Goal: Book appointment/travel/reservation

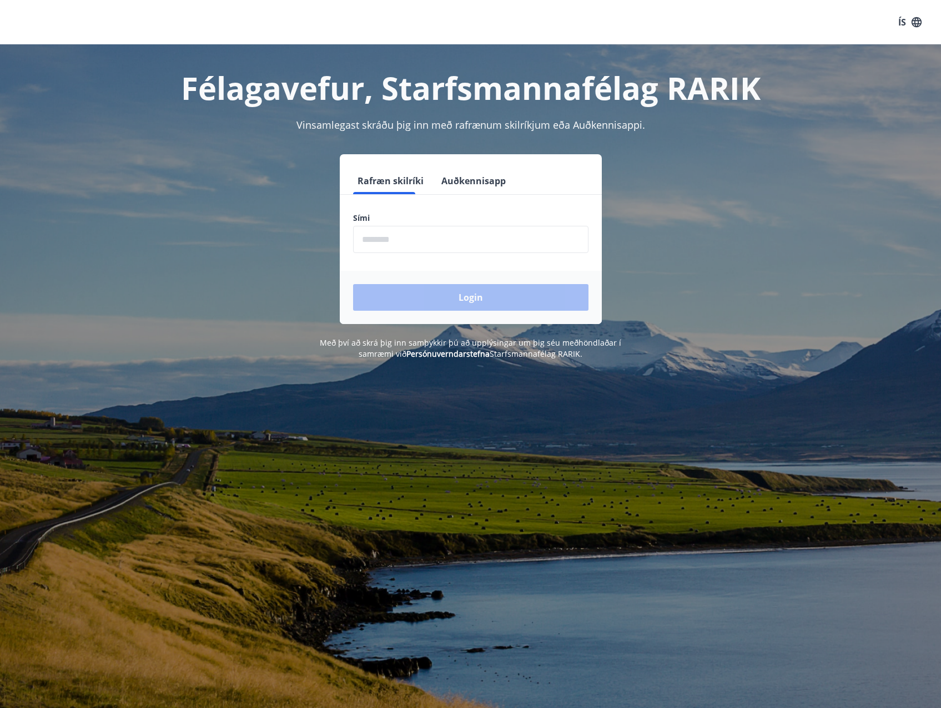
click at [467, 184] on button "Auðkennisapp" at bounding box center [473, 181] width 73 height 27
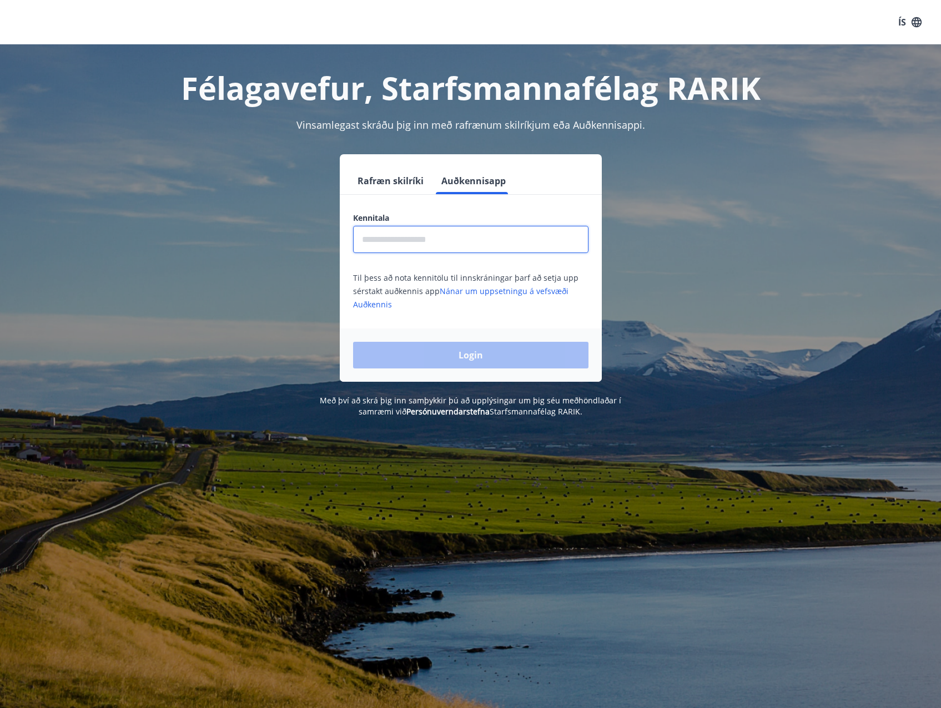
click at [431, 242] on input "text" at bounding box center [470, 239] width 235 height 27
type input "**********"
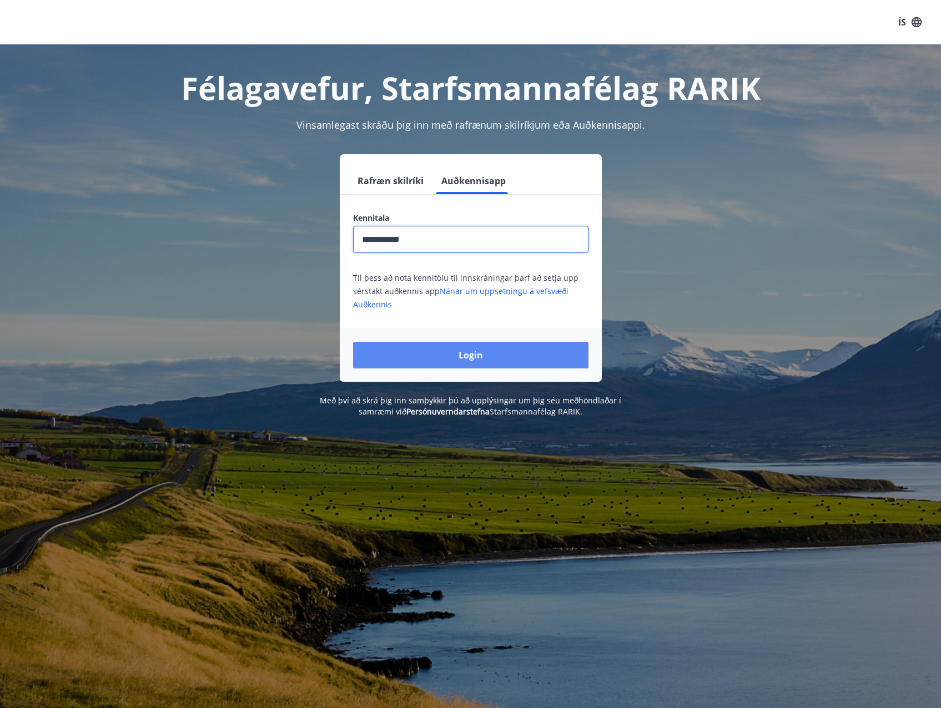
click at [439, 352] on button "Login" at bounding box center [470, 355] width 235 height 27
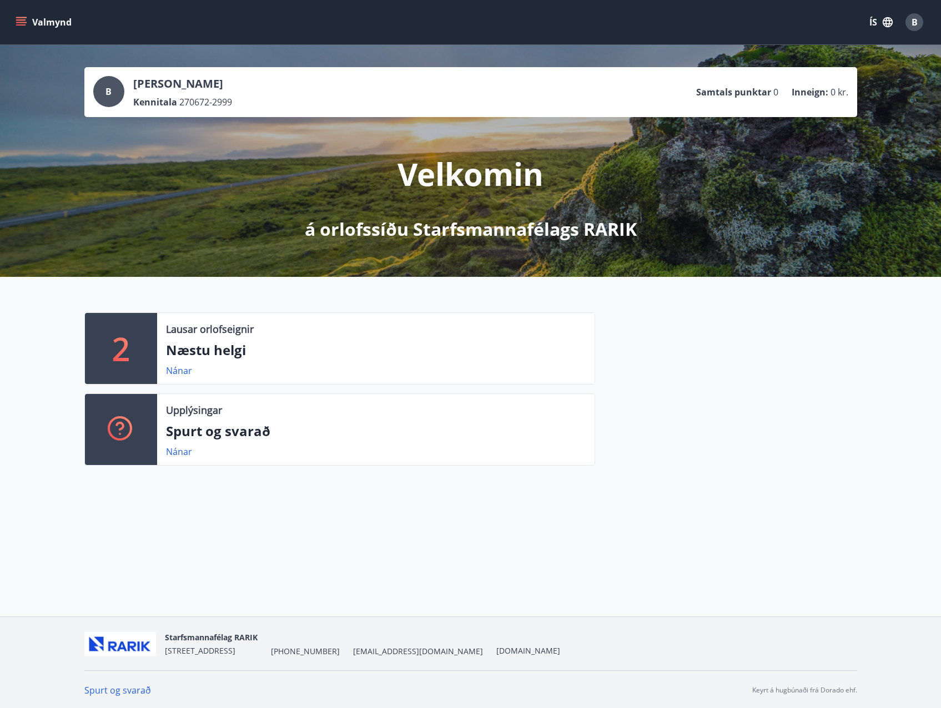
click at [48, 21] on button "Valmynd" at bounding box center [44, 22] width 63 height 20
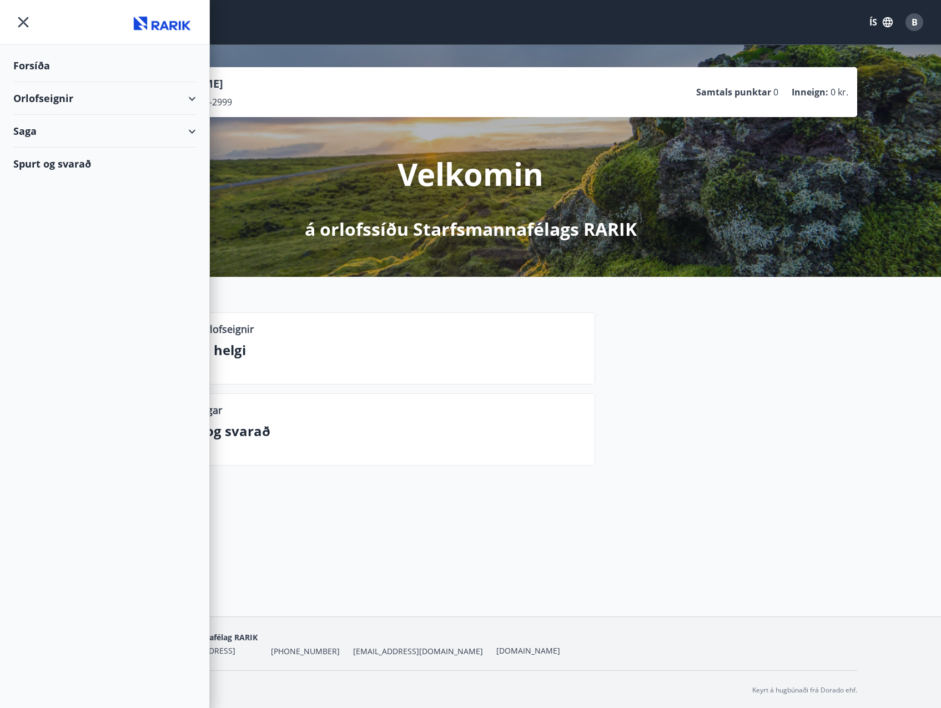
click at [191, 98] on div "Orlofseignir" at bounding box center [104, 98] width 183 height 33
click at [195, 176] on div "Saga" at bounding box center [104, 178] width 183 height 33
click at [52, 208] on div "Bókanir" at bounding box center [104, 205] width 165 height 23
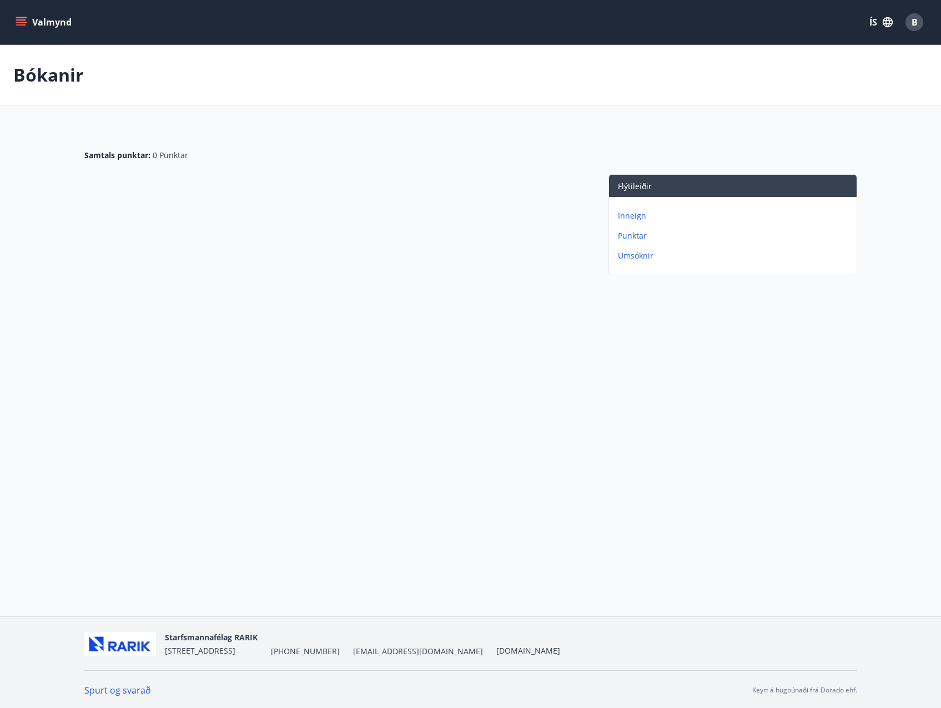
click at [47, 21] on button "Valmynd" at bounding box center [44, 22] width 63 height 20
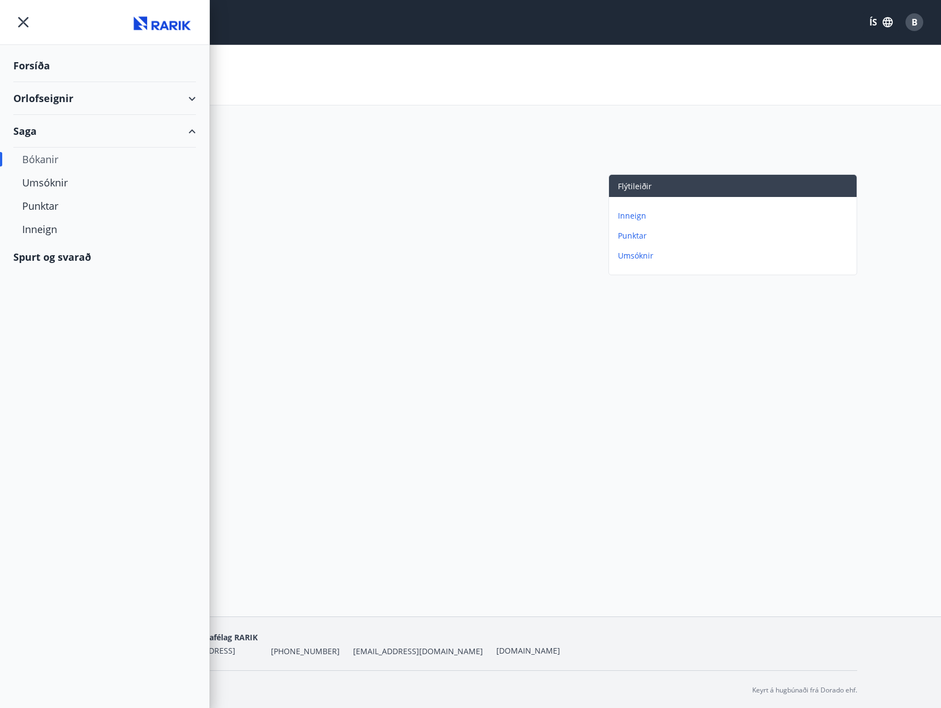
click at [63, 94] on div "Orlofseignir" at bounding box center [104, 98] width 183 height 33
click at [49, 132] on div "Framboð" at bounding box center [104, 126] width 165 height 23
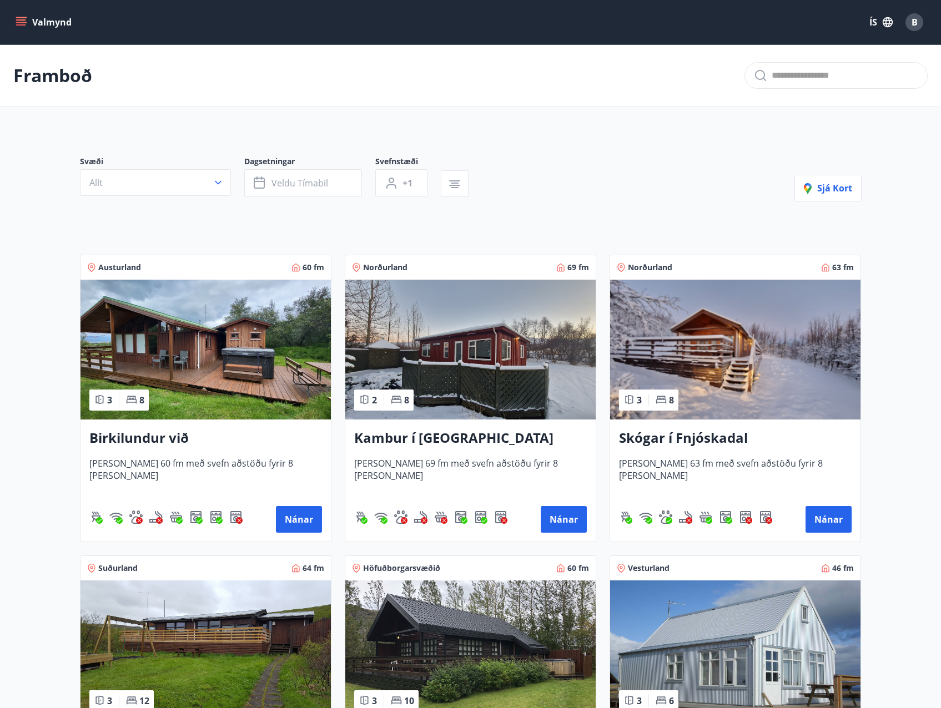
click at [42, 16] on button "Valmynd" at bounding box center [44, 22] width 63 height 20
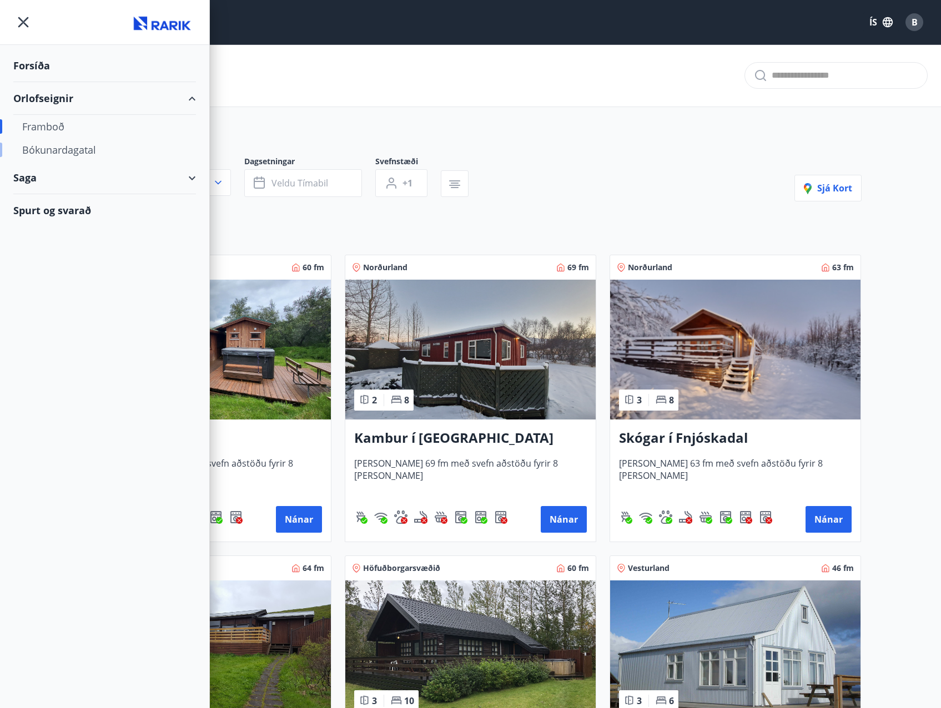
click at [71, 148] on div "Bókunardagatal" at bounding box center [104, 149] width 165 height 23
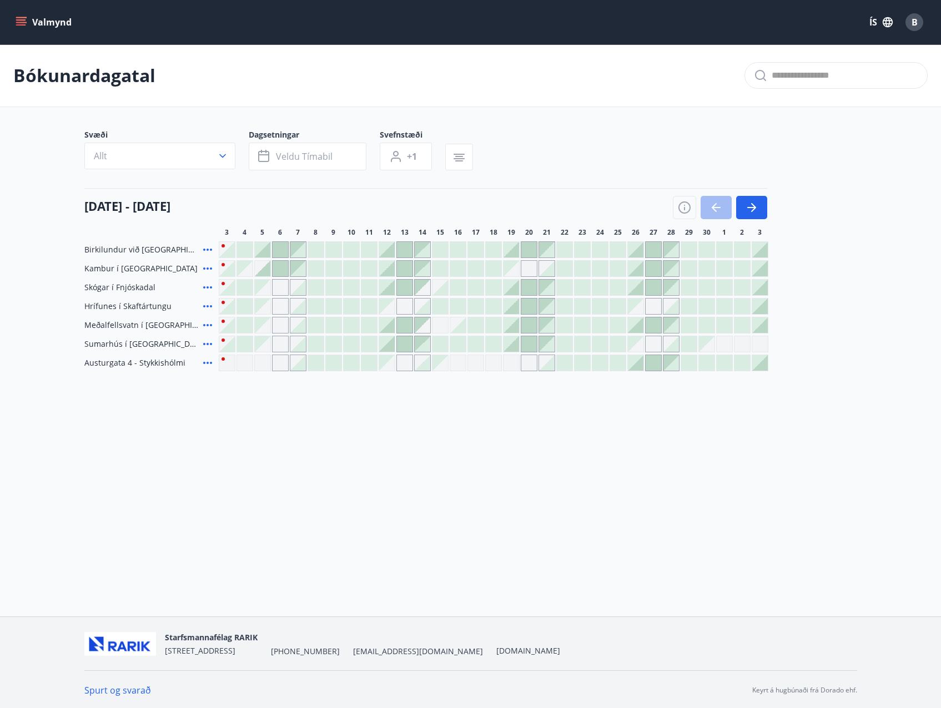
click at [201, 365] on icon at bounding box center [207, 362] width 13 height 13
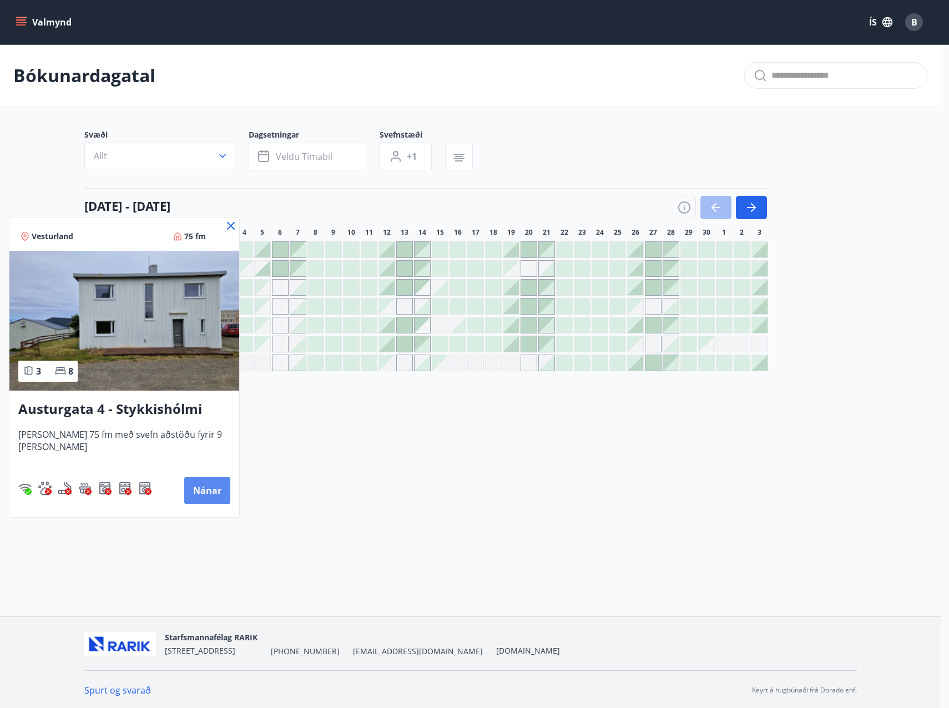
click at [193, 491] on button "Nánar" at bounding box center [207, 490] width 46 height 27
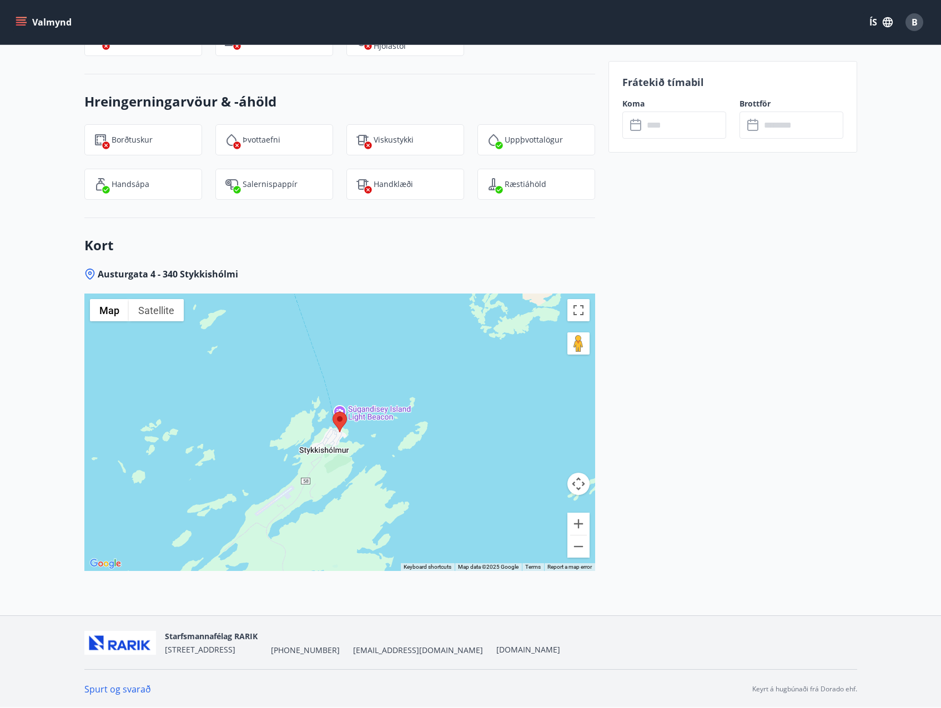
scroll to position [1526, 0]
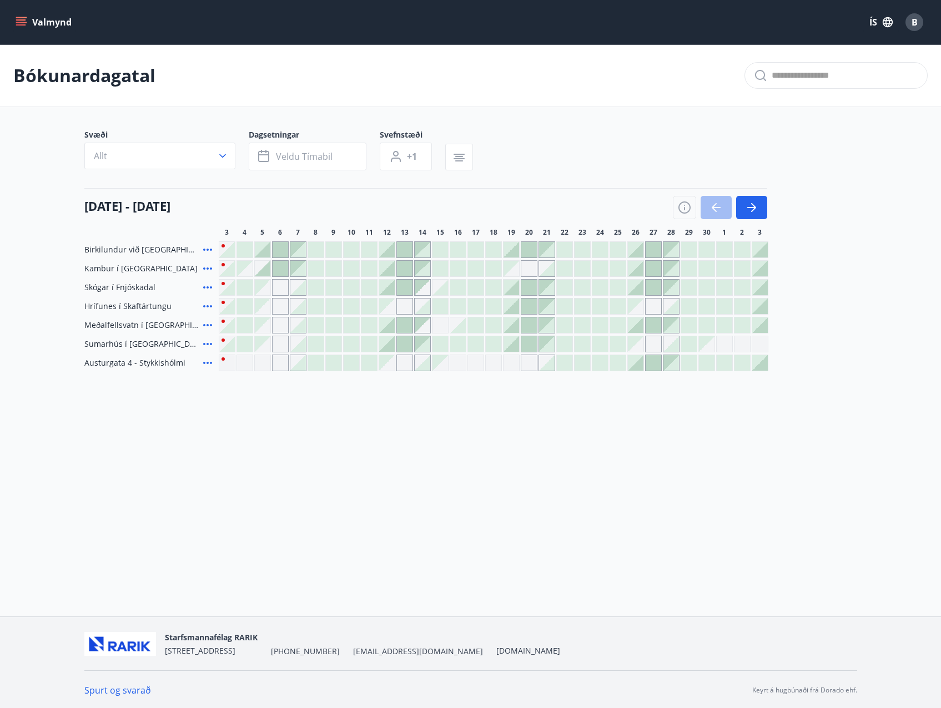
click at [386, 367] on div "Gráir dagar eru ekki bókanlegir" at bounding box center [387, 363] width 16 height 16
click at [402, 362] on div "Gráir dagar eru ekki bókanlegir" at bounding box center [404, 363] width 17 height 17
click at [426, 367] on div at bounding box center [423, 363] width 16 height 16
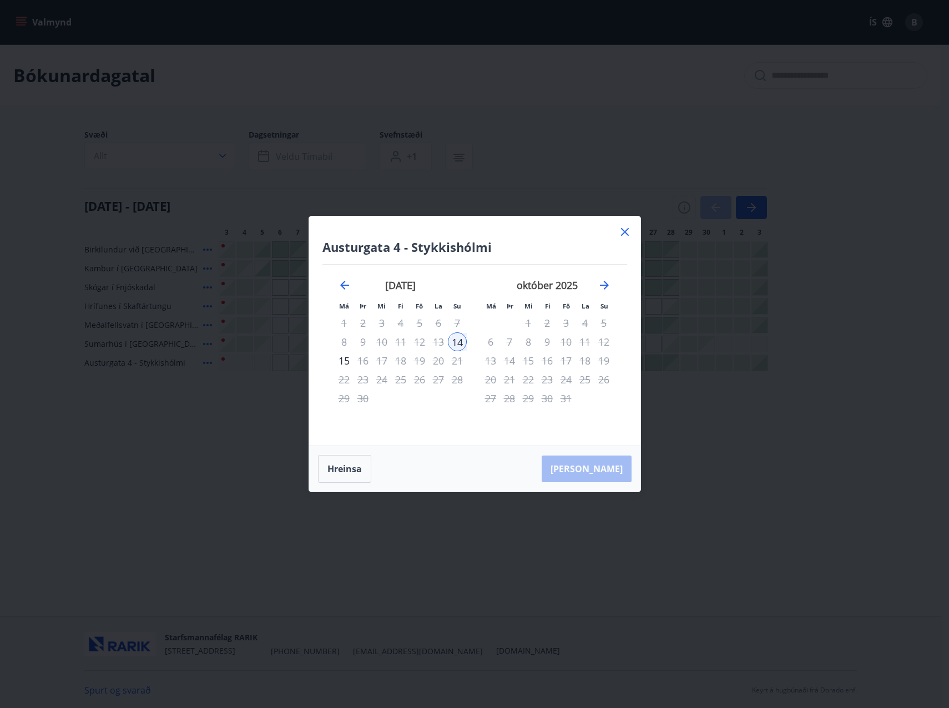
click at [623, 231] on icon at bounding box center [624, 231] width 13 height 13
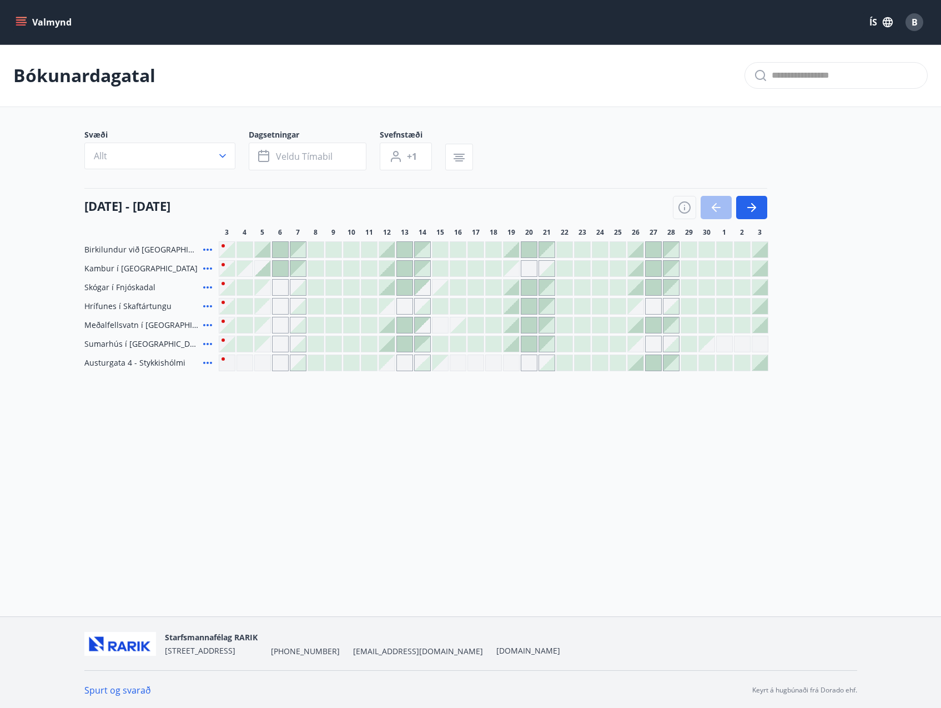
click at [487, 365] on div "Gráir dagar eru ekki bókanlegir" at bounding box center [493, 363] width 17 height 17
click at [513, 309] on div at bounding box center [511, 307] width 16 height 16
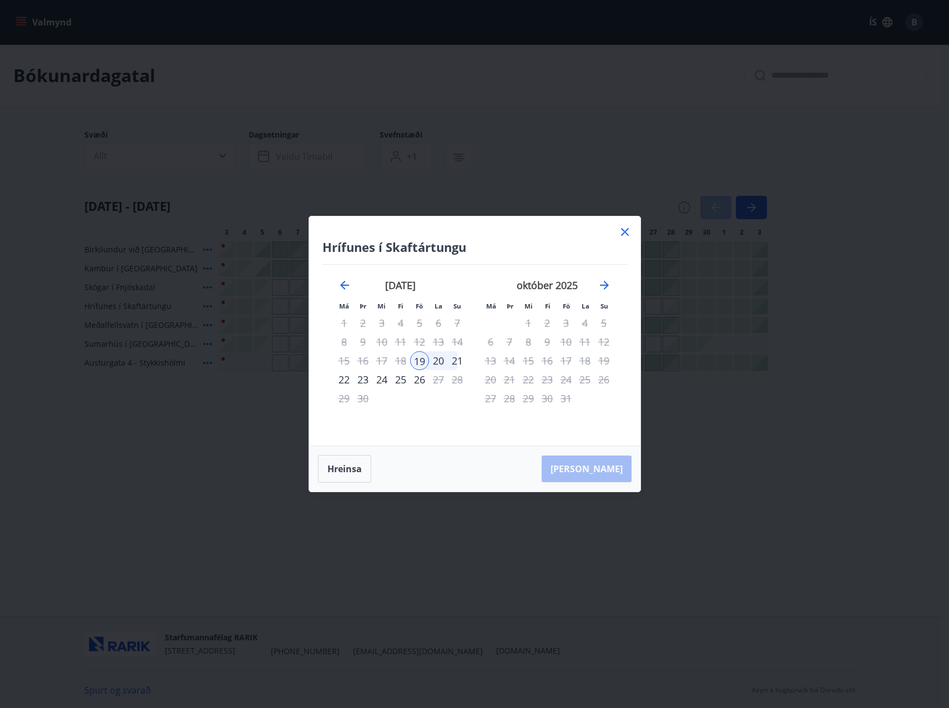
click at [633, 231] on div "Hrífunes í Skaftártungu Má Þr Mi Fi Fö La Su Má Þr Mi Fi Fö La Su ágúst 2025 1 …" at bounding box center [474, 330] width 331 height 229
click at [622, 233] on icon at bounding box center [624, 231] width 13 height 13
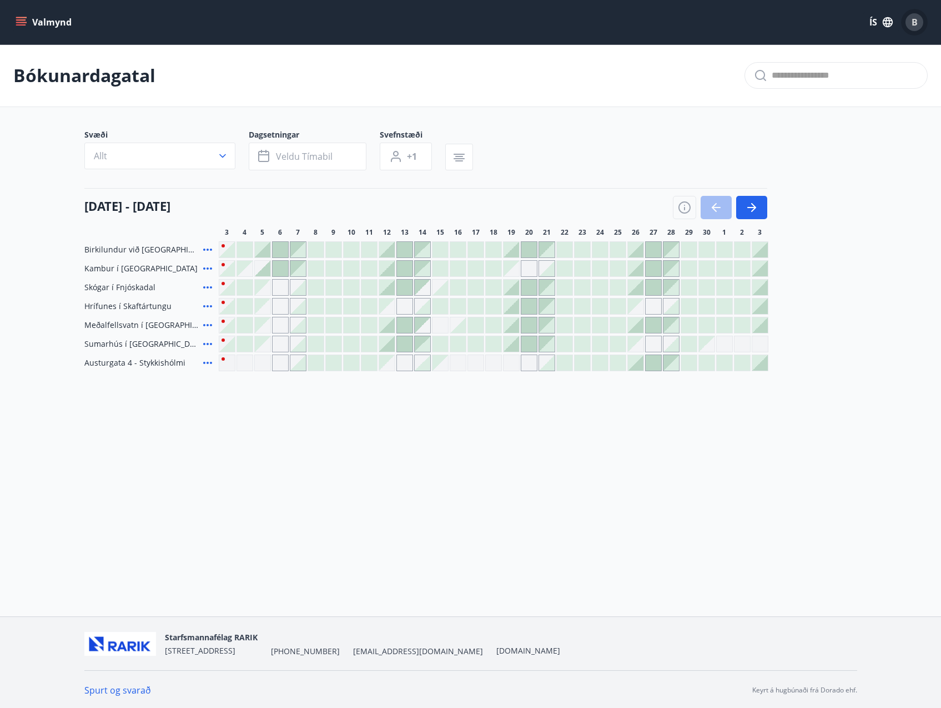
click at [913, 20] on span "B" at bounding box center [914, 22] width 6 height 12
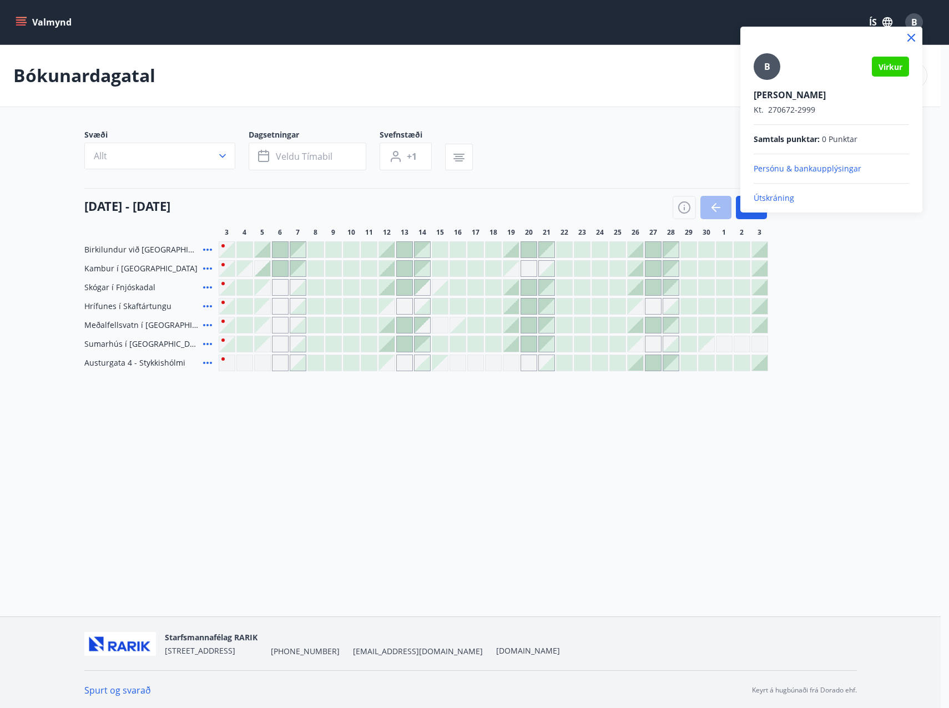
click at [839, 169] on p "Persónu & bankaupplýsingar" at bounding box center [831, 168] width 155 height 11
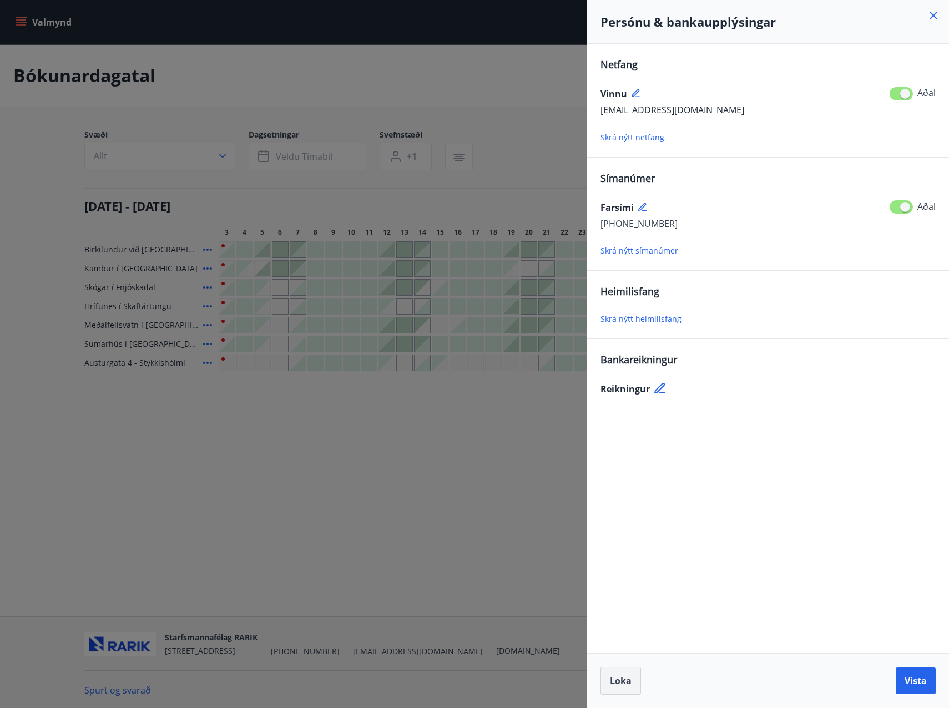
click at [623, 682] on span "Loka" at bounding box center [621, 681] width 22 height 12
